Goal: Information Seeking & Learning: Learn about a topic

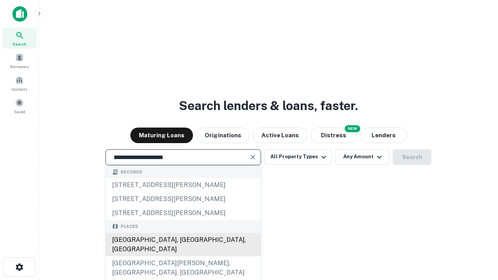
click at [183, 257] on div "[GEOGRAPHIC_DATA], [GEOGRAPHIC_DATA], [GEOGRAPHIC_DATA]" at bounding box center [183, 244] width 155 height 23
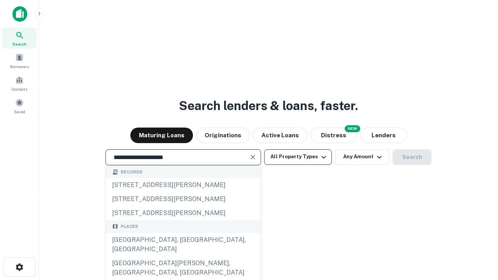
type input "**********"
click at [298, 157] on button "All Property Types" at bounding box center [298, 157] width 68 height 16
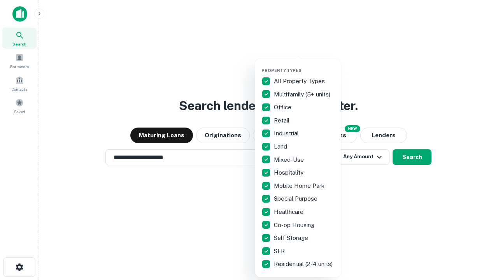
click at [304, 65] on button "button" at bounding box center [305, 65] width 86 height 0
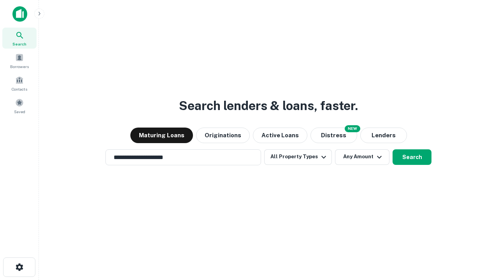
scroll to position [5, 94]
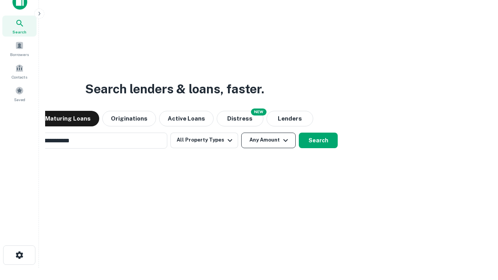
click at [241, 133] on button "Any Amount" at bounding box center [268, 141] width 54 height 16
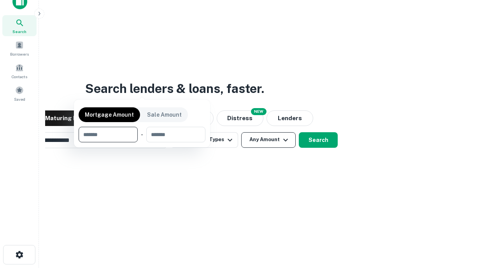
scroll to position [56, 220]
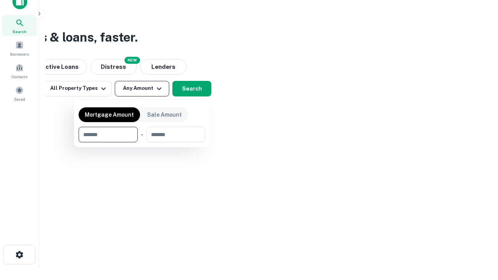
type input "*******"
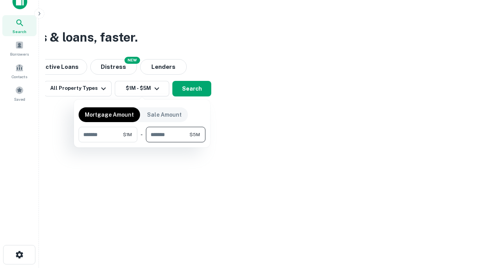
type input "*******"
click at [142, 142] on button "button" at bounding box center [142, 142] width 127 height 0
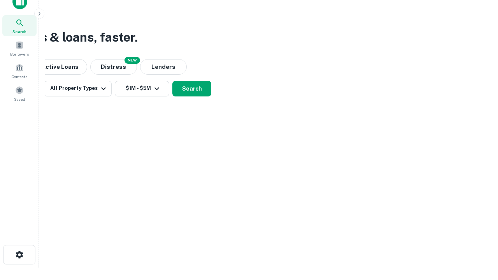
scroll to position [5, 144]
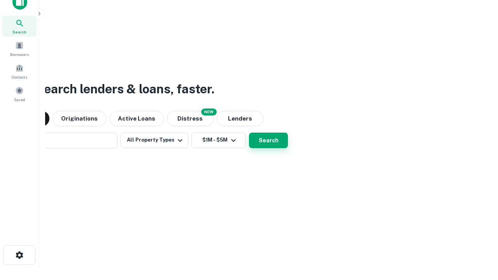
click at [249, 133] on button "Search" at bounding box center [268, 141] width 39 height 16
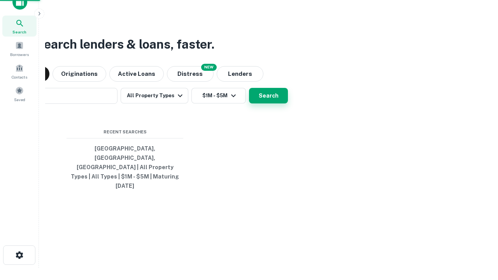
scroll to position [21, 220]
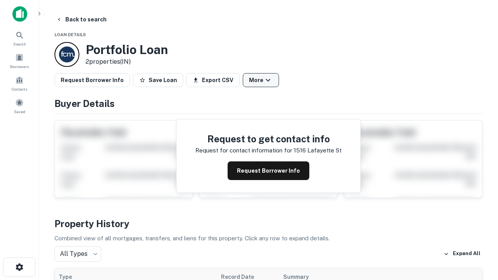
click at [261, 80] on button "More" at bounding box center [261, 80] width 36 height 14
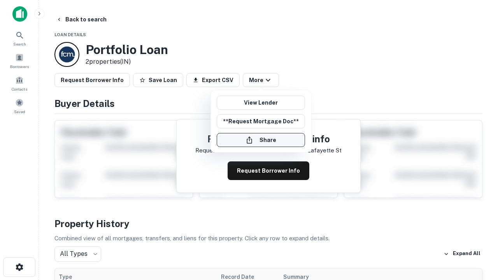
click at [261, 140] on button "Share" at bounding box center [261, 140] width 88 height 14
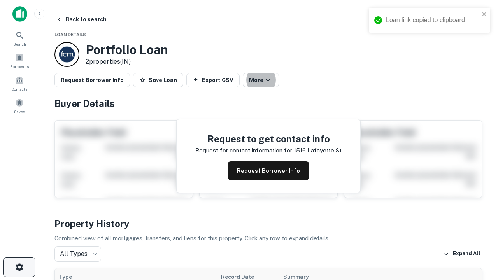
click at [19, 267] on icon "button" at bounding box center [19, 267] width 9 height 9
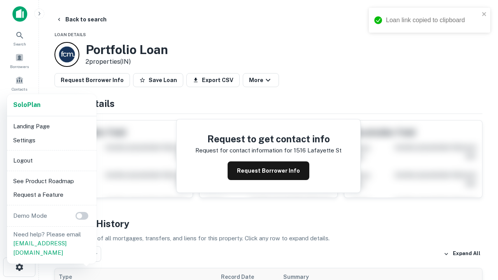
click at [51, 160] on li "Logout" at bounding box center [51, 161] width 83 height 14
